Goal: Task Accomplishment & Management: Manage account settings

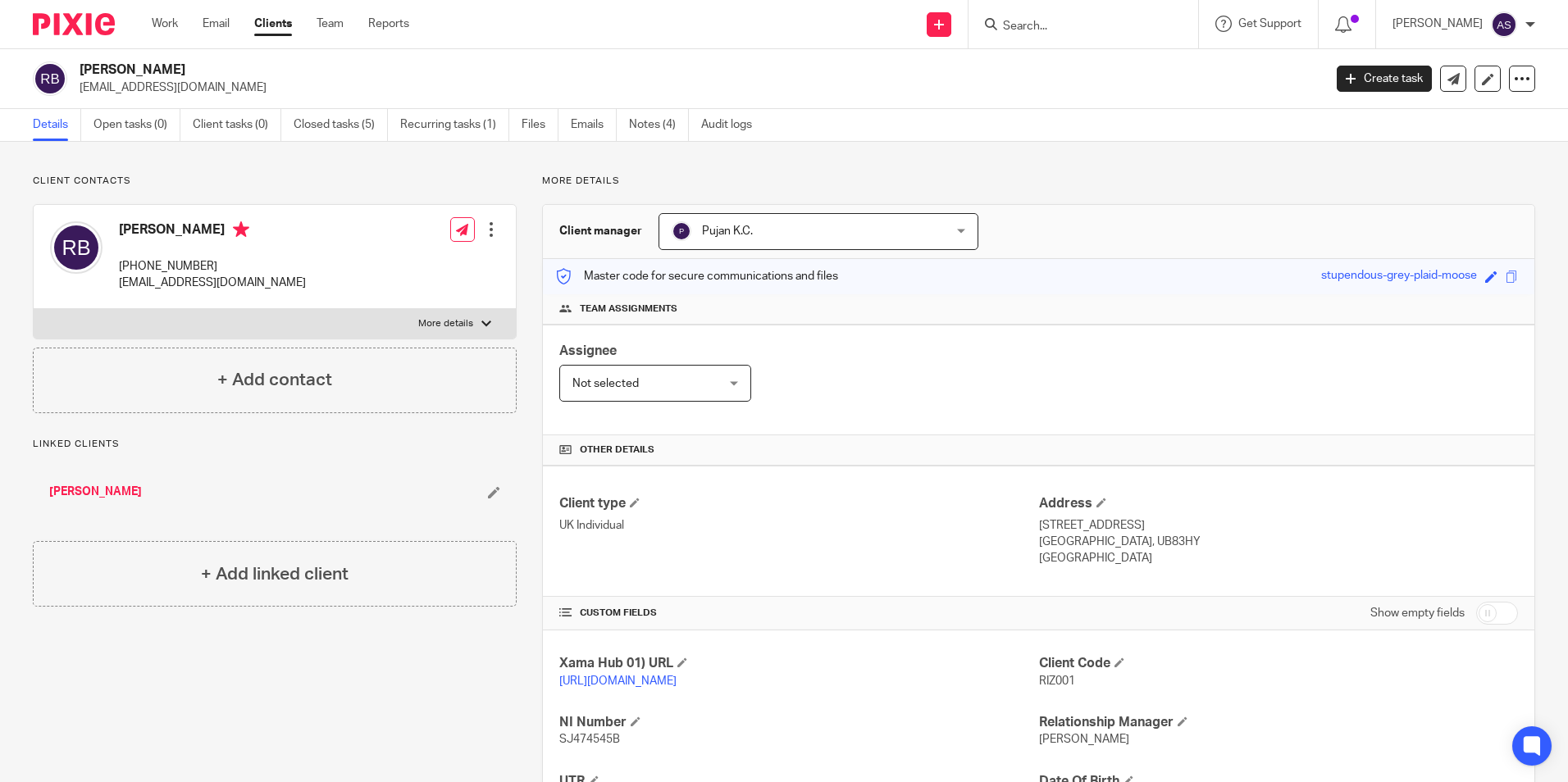
scroll to position [201, 0]
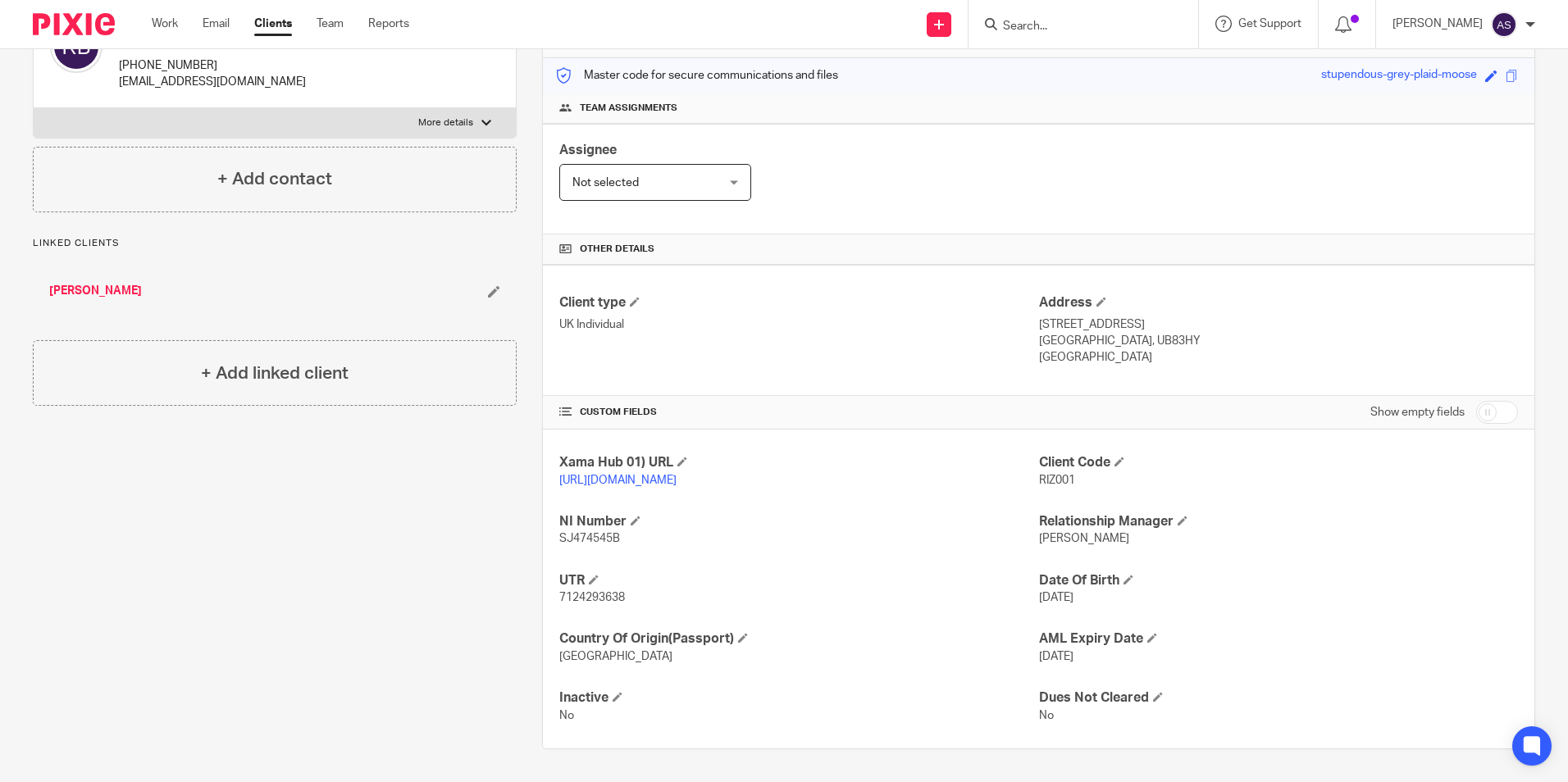
click at [96, 27] on img at bounding box center [73, 24] width 82 height 22
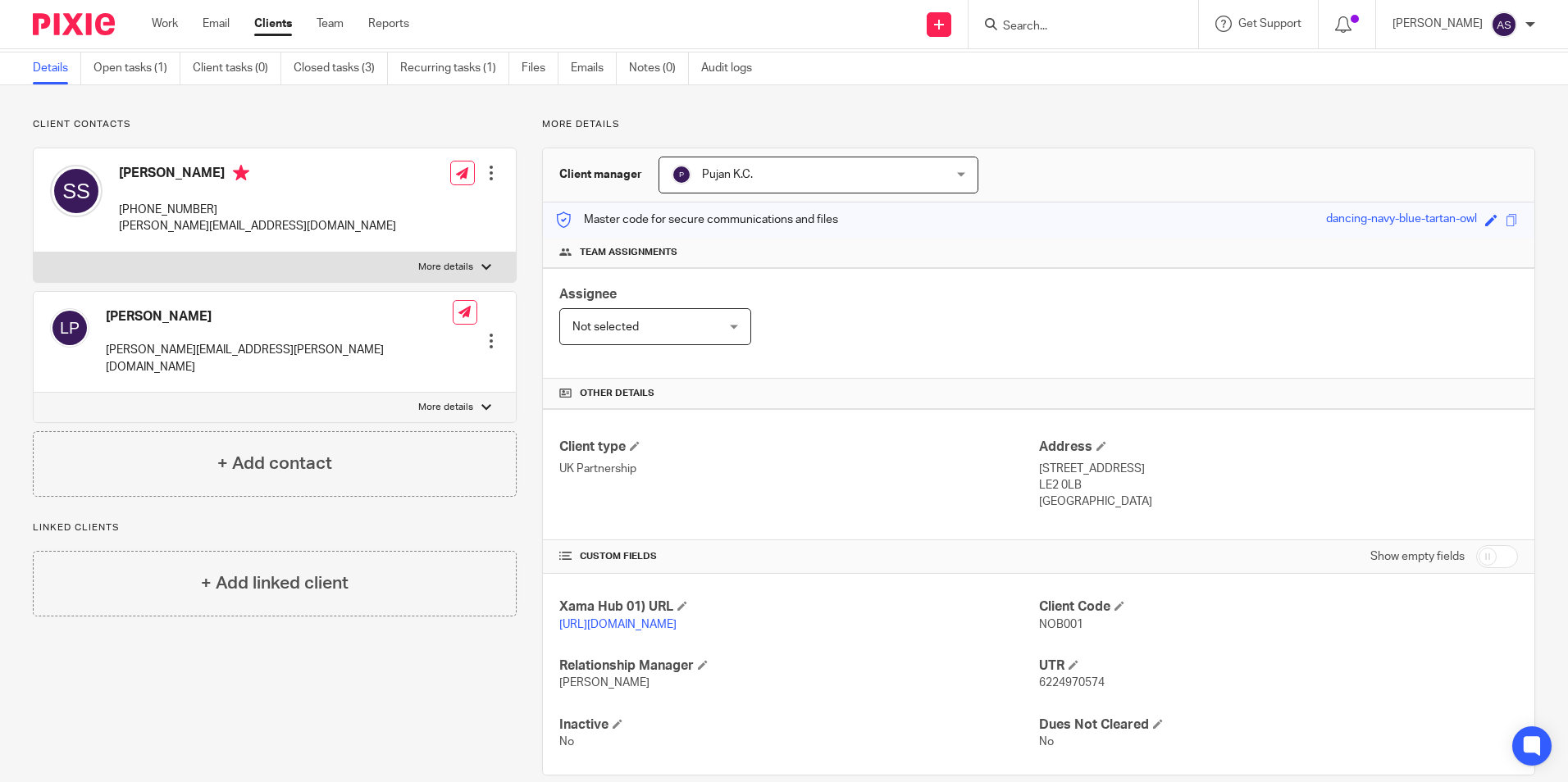
scroll to position [82, 0]
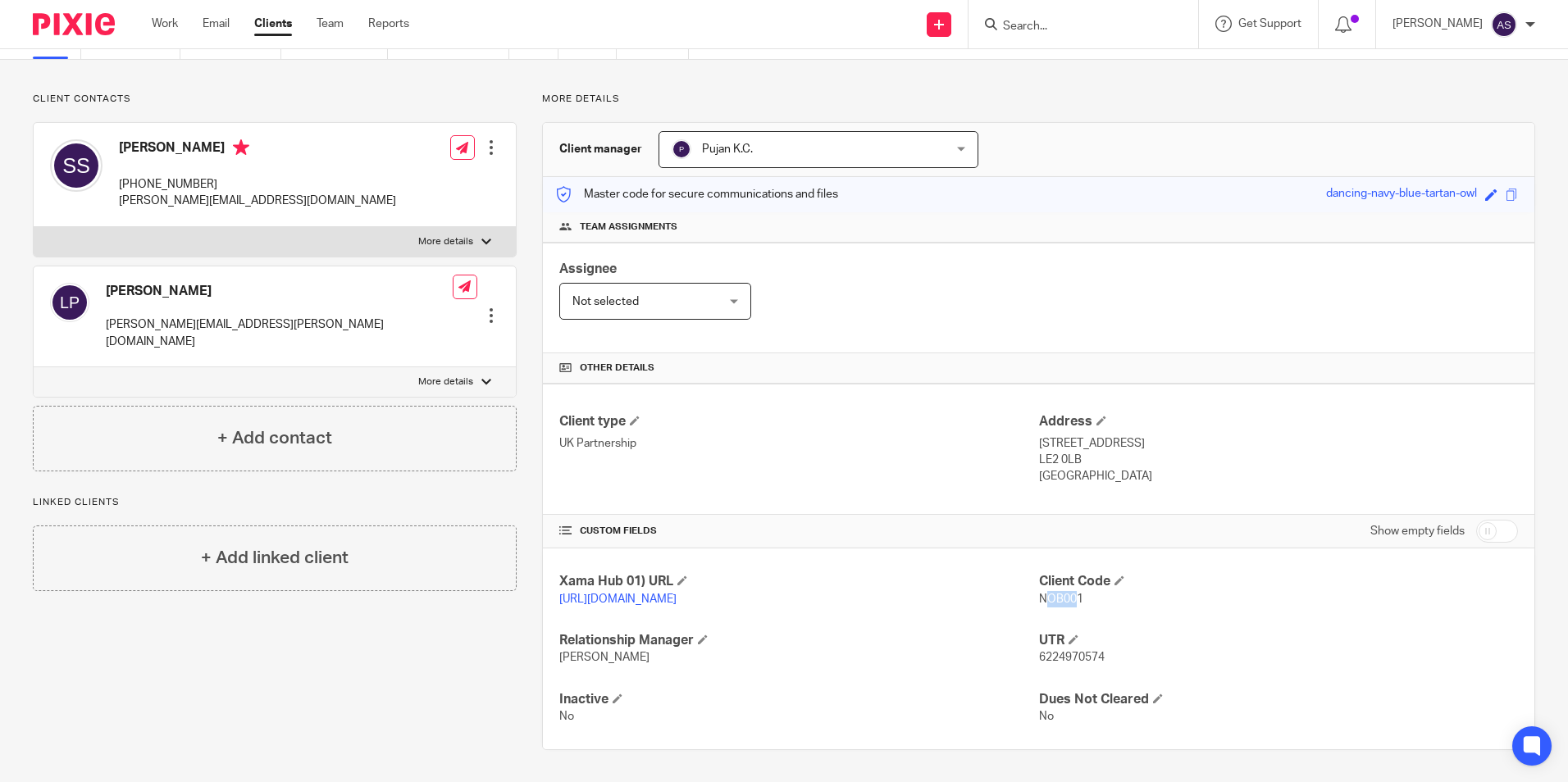
drag, startPoint x: 1034, startPoint y: 597, endPoint x: 1068, endPoint y: 599, distance: 34.1
click at [1068, 599] on span "NOB001" at bounding box center [1061, 598] width 44 height 11
drag, startPoint x: 1068, startPoint y: 599, endPoint x: 1032, endPoint y: 600, distance: 36.0
click at [1039, 602] on span "NOB001" at bounding box center [1061, 598] width 44 height 11
drag, startPoint x: 1032, startPoint y: 599, endPoint x: 1079, endPoint y: 601, distance: 47.0
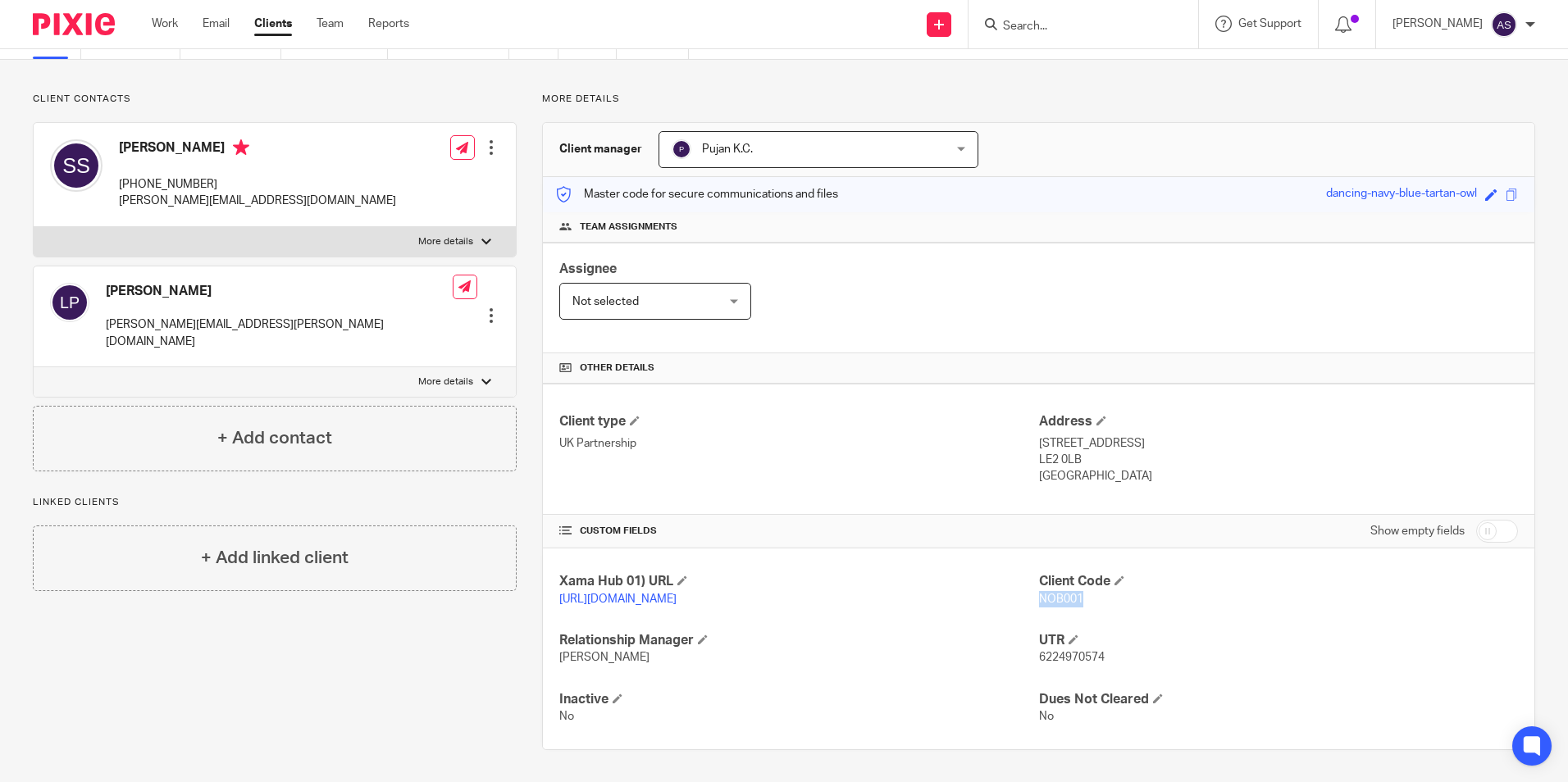
click at [1079, 601] on p "NOB001" at bounding box center [1278, 599] width 479 height 17
copy span "NOB001"
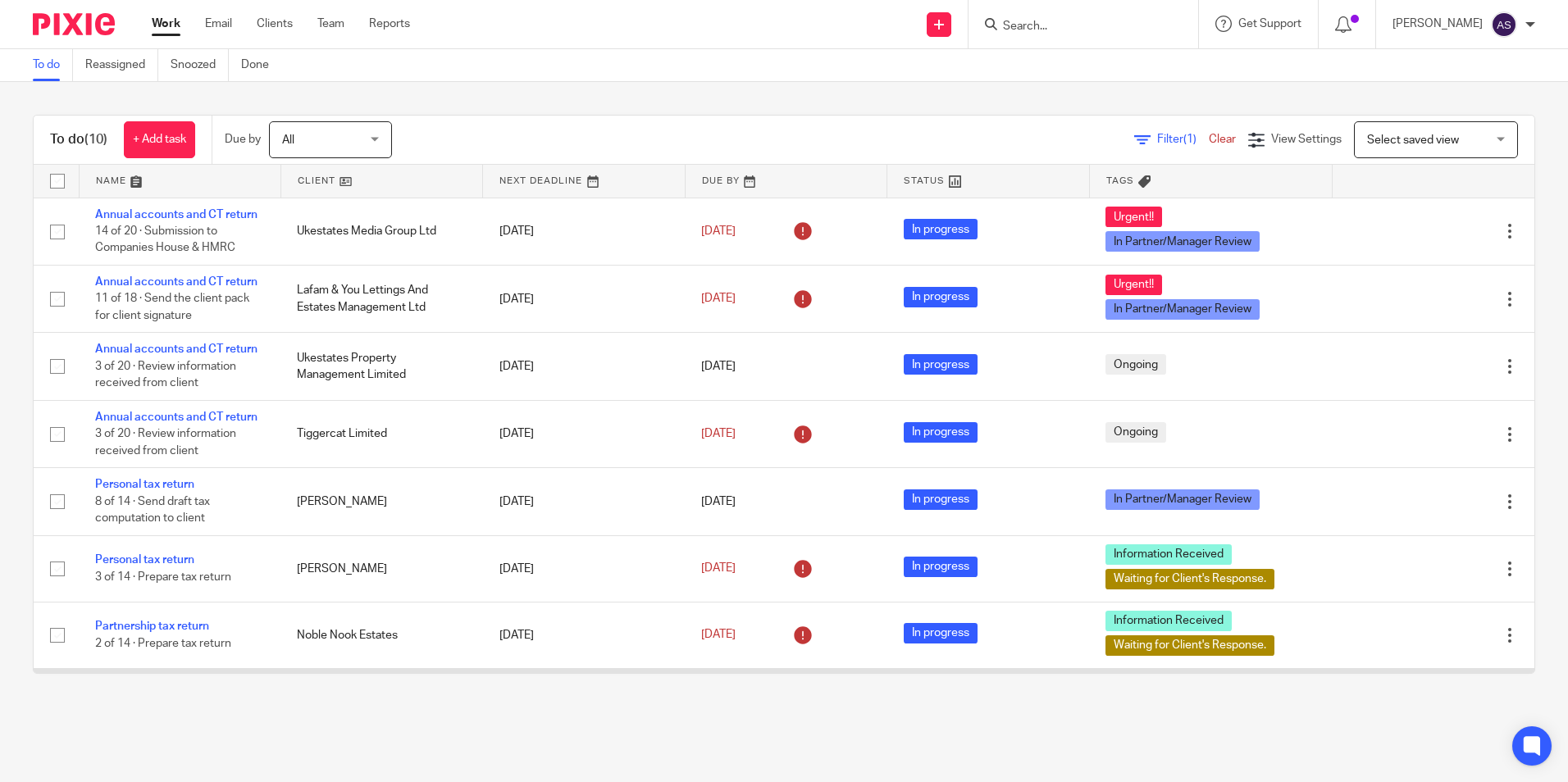
scroll to position [204, 0]
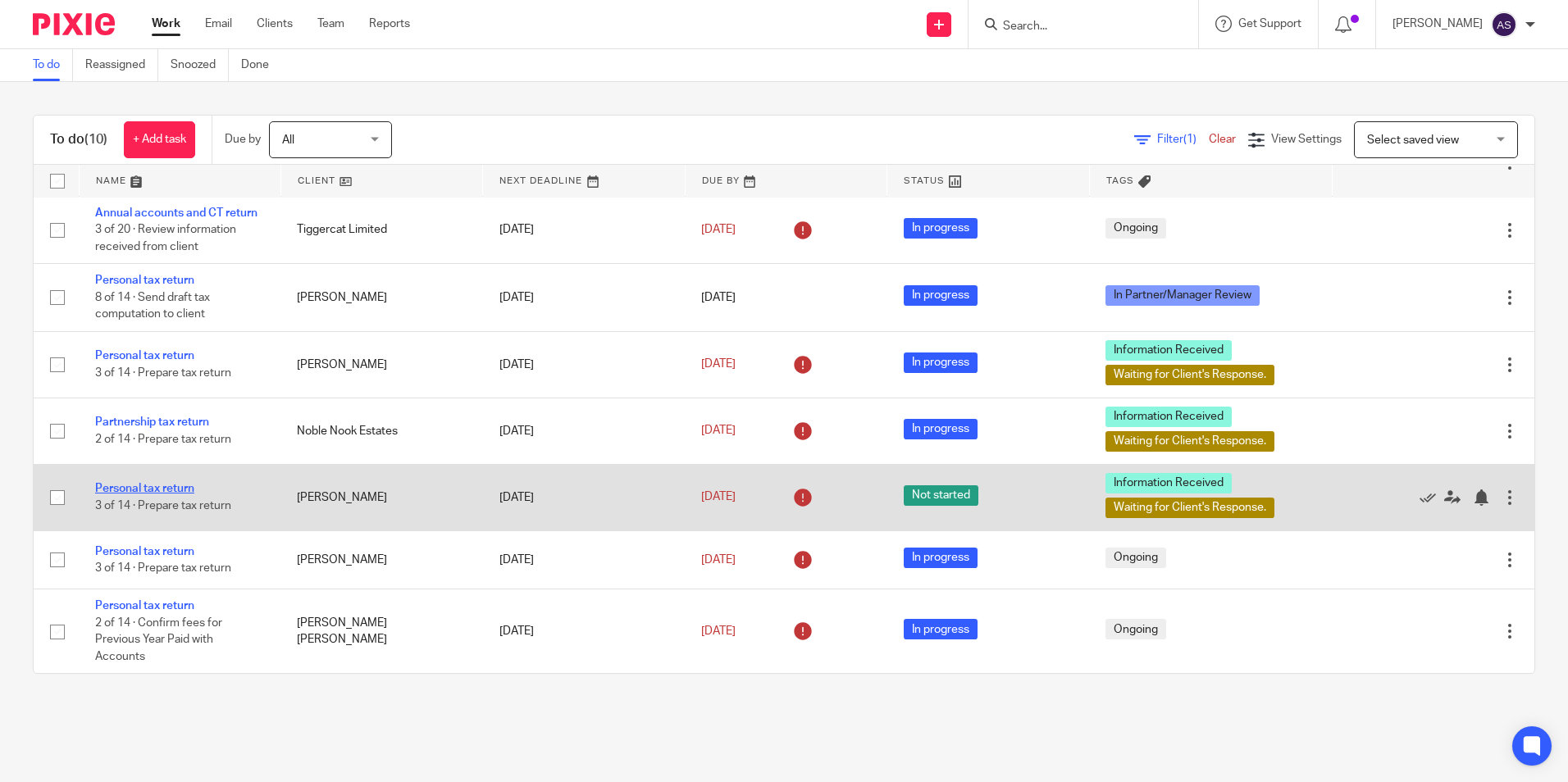
click at [141, 489] on link "Personal tax return" at bounding box center [144, 488] width 99 height 11
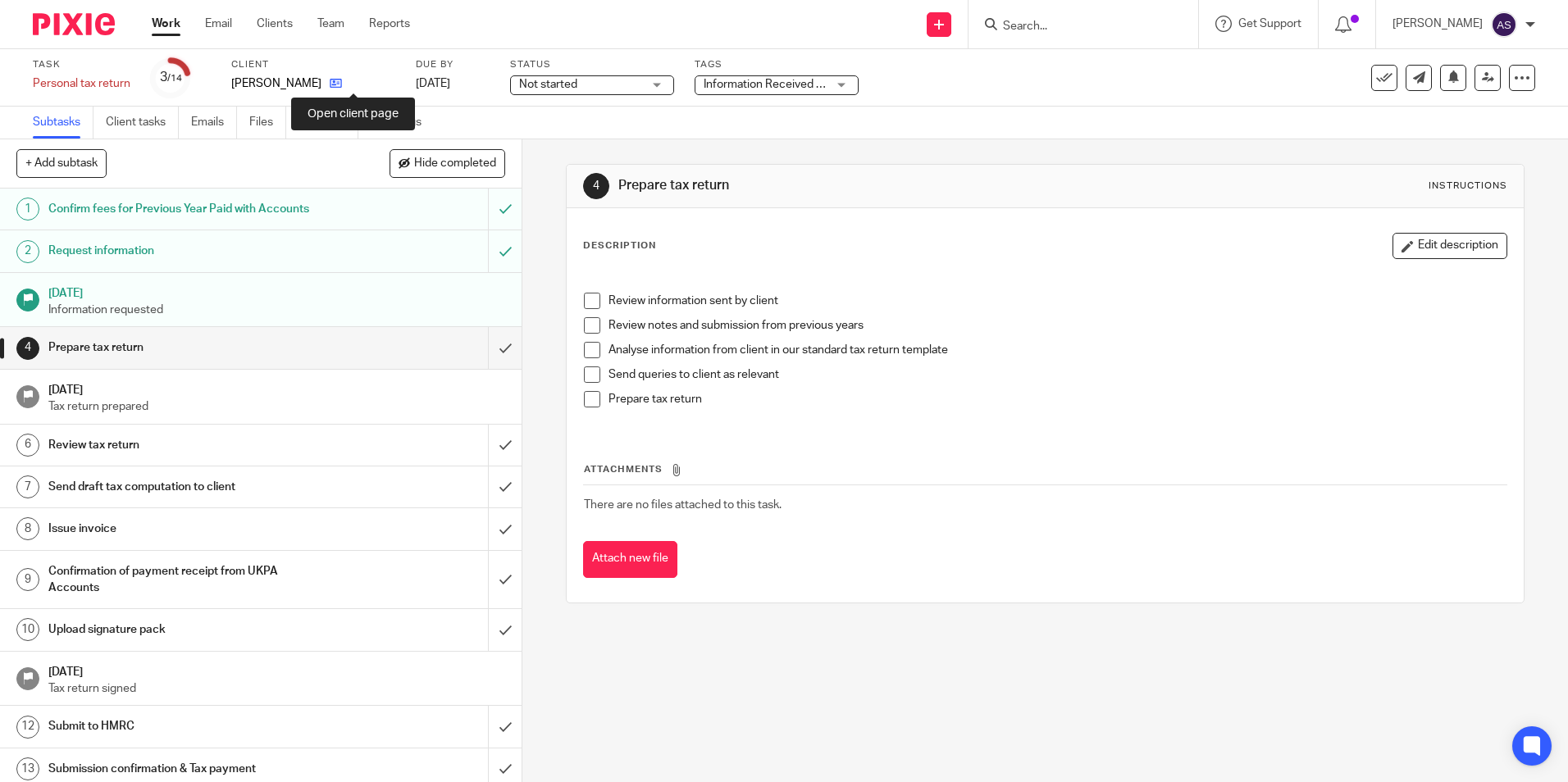
click at [342, 81] on icon at bounding box center [336, 83] width 12 height 12
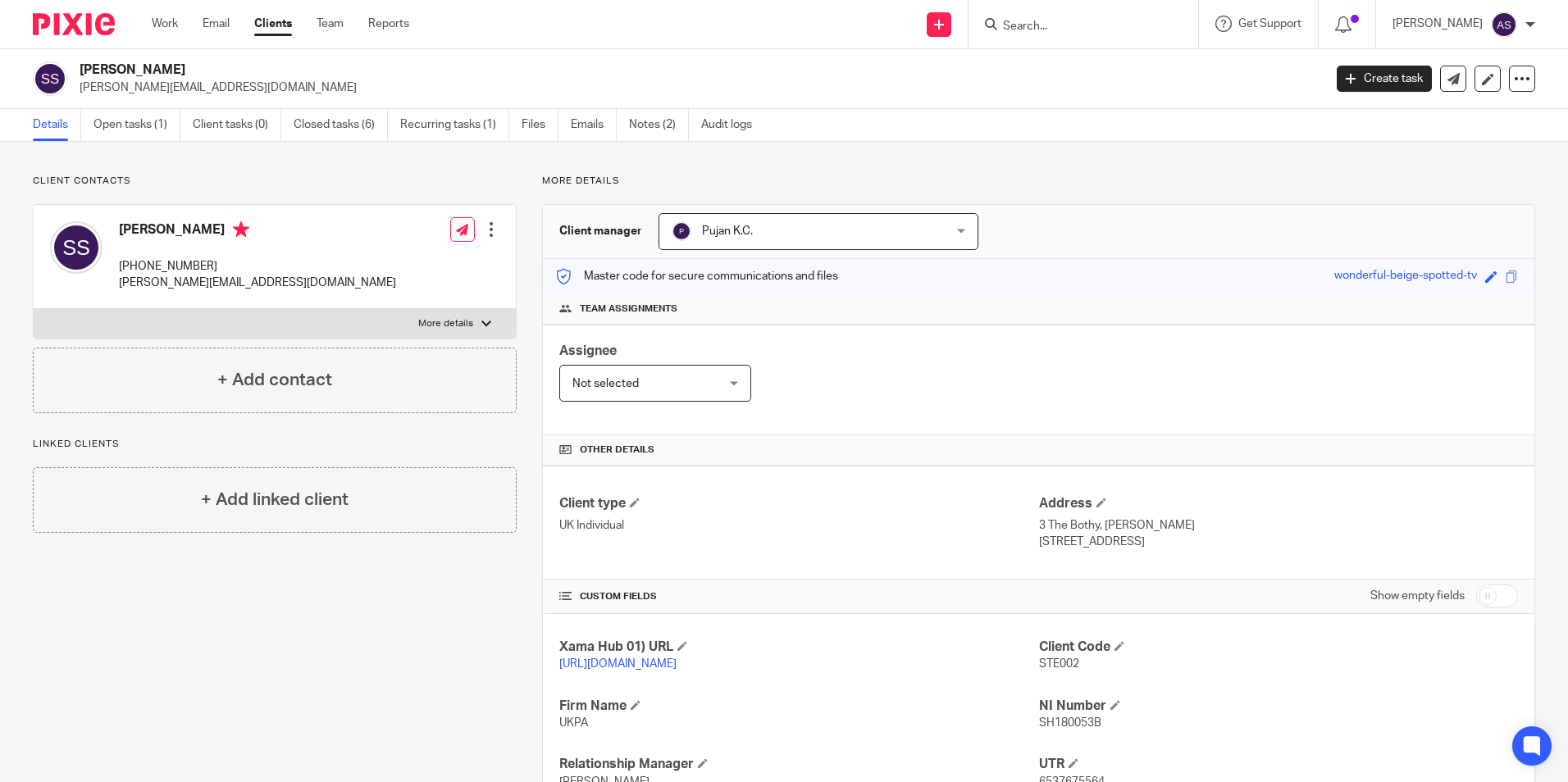
click at [91, 28] on img at bounding box center [73, 24] width 82 height 22
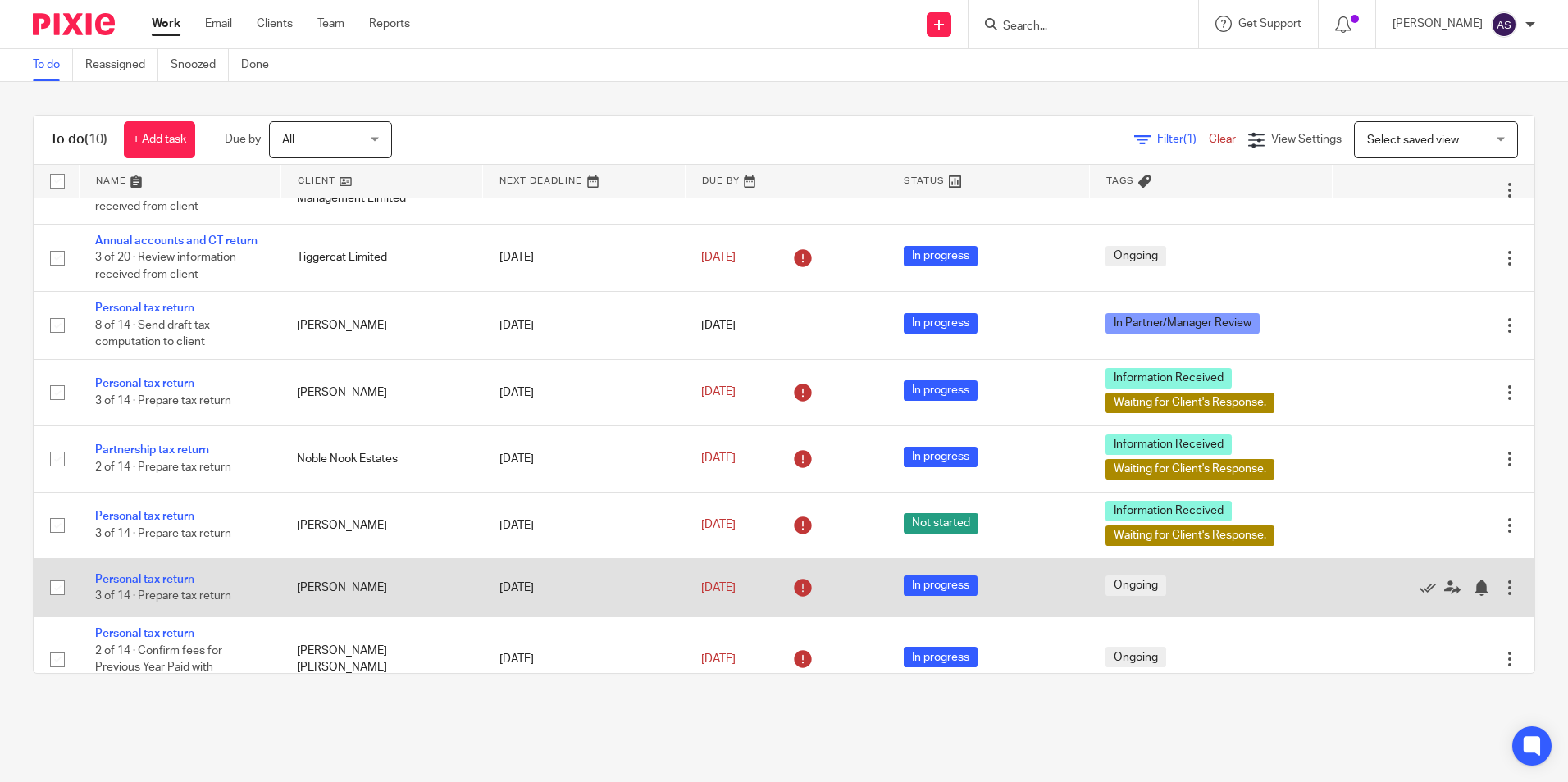
scroll to position [204, 0]
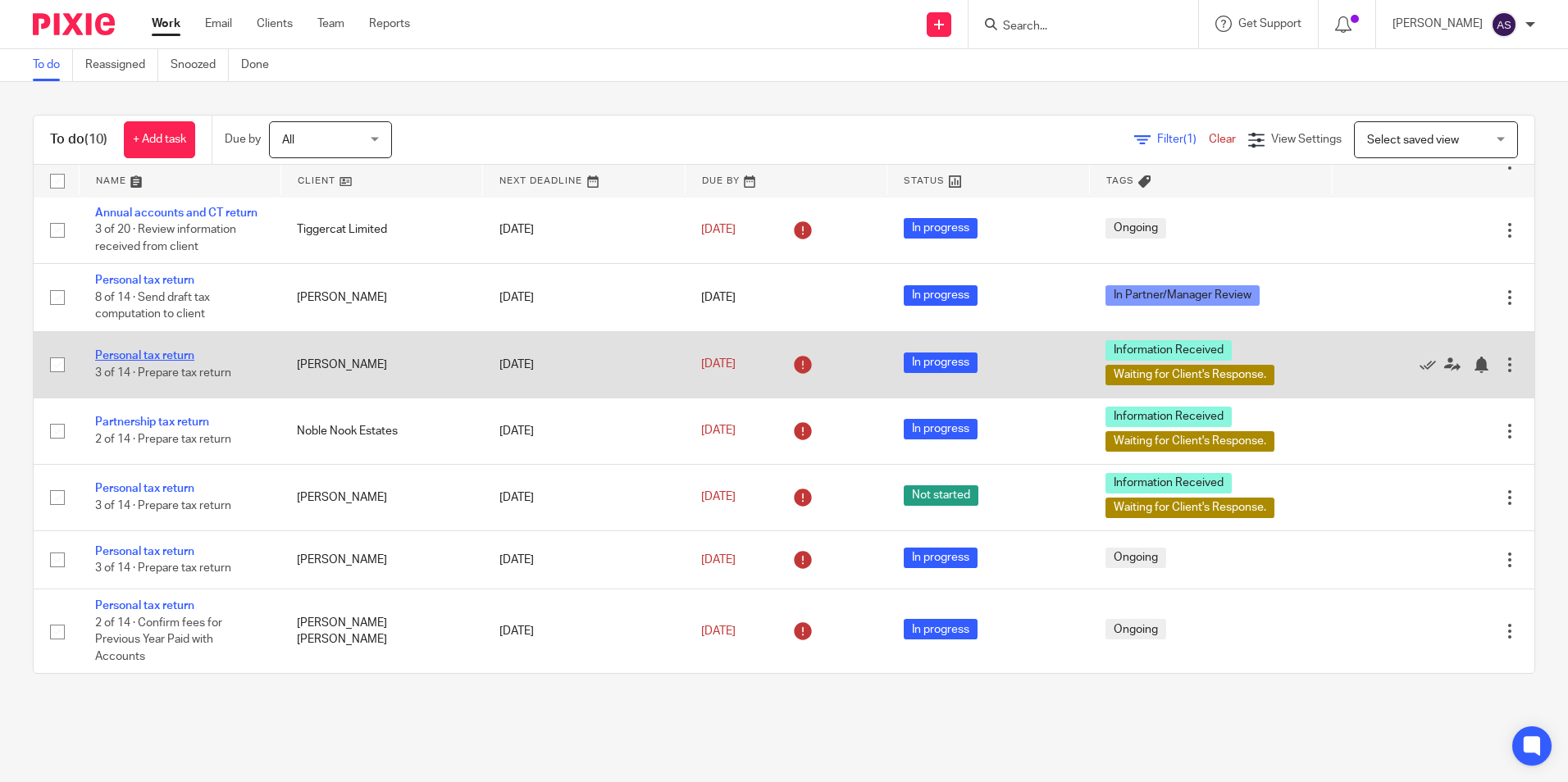
click at [121, 357] on link "Personal tax return" at bounding box center [144, 355] width 99 height 11
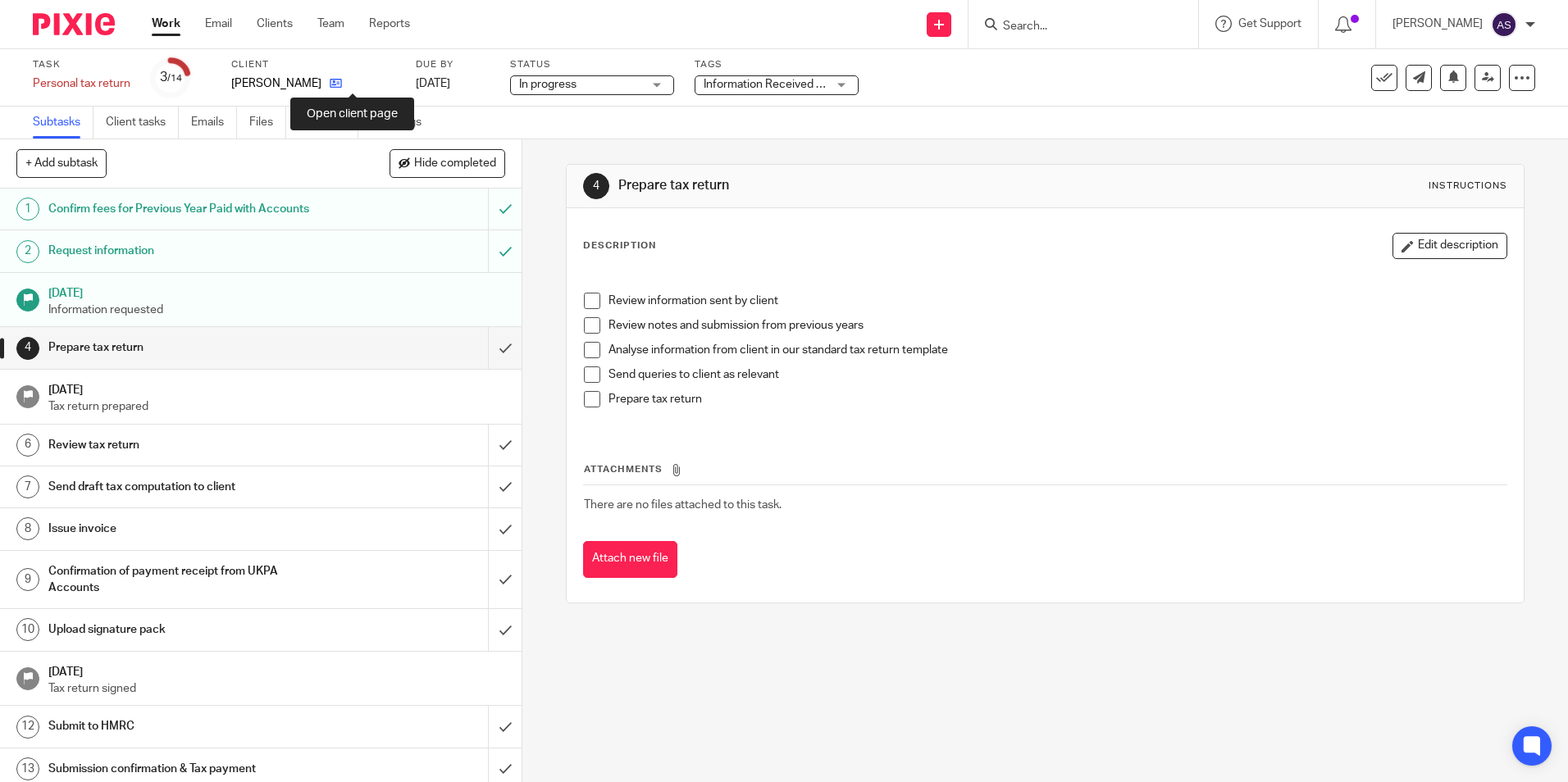
click at [342, 85] on icon at bounding box center [336, 83] width 12 height 12
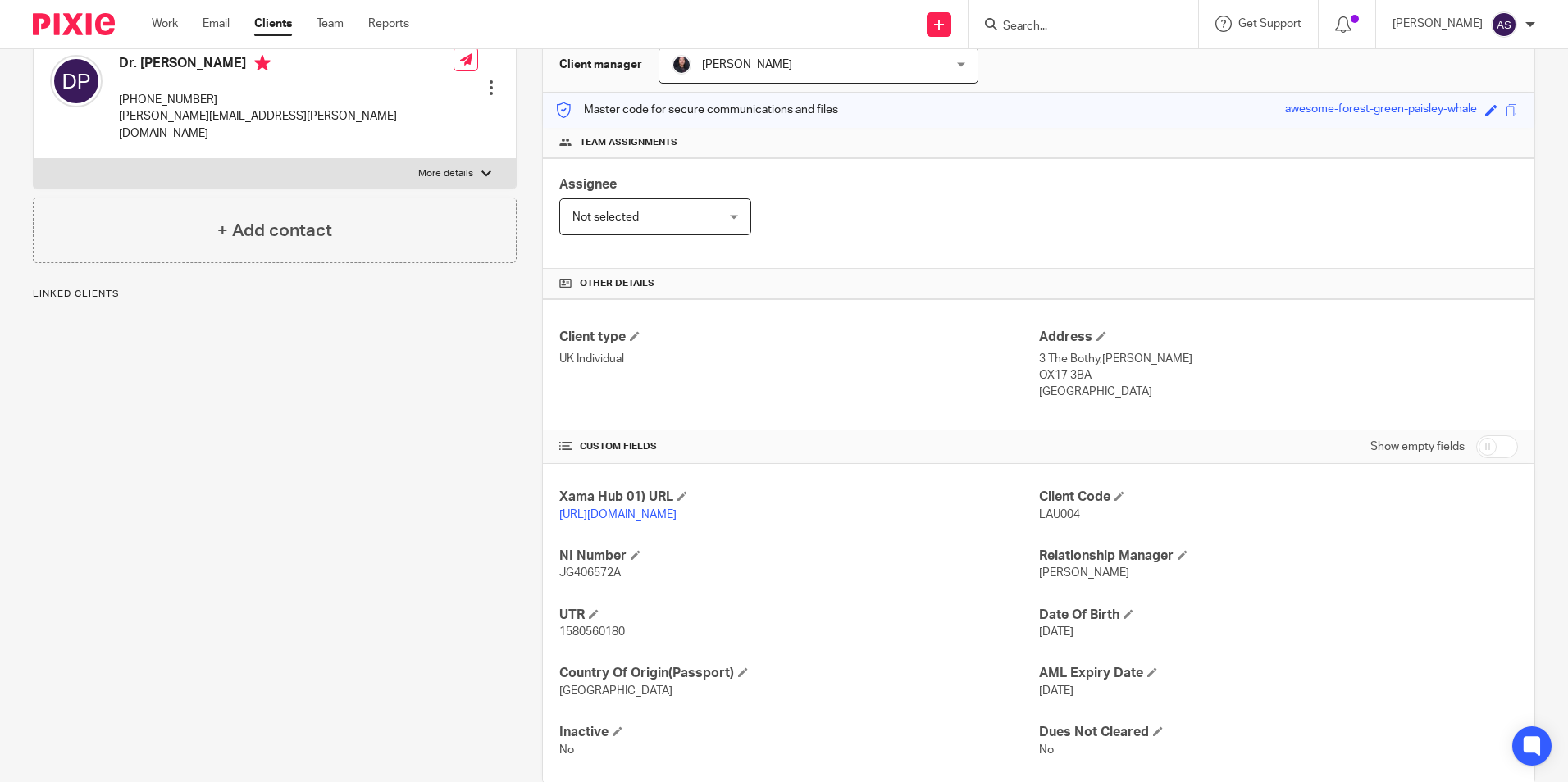
scroll to position [217, 0]
